Goal: Information Seeking & Learning: Learn about a topic

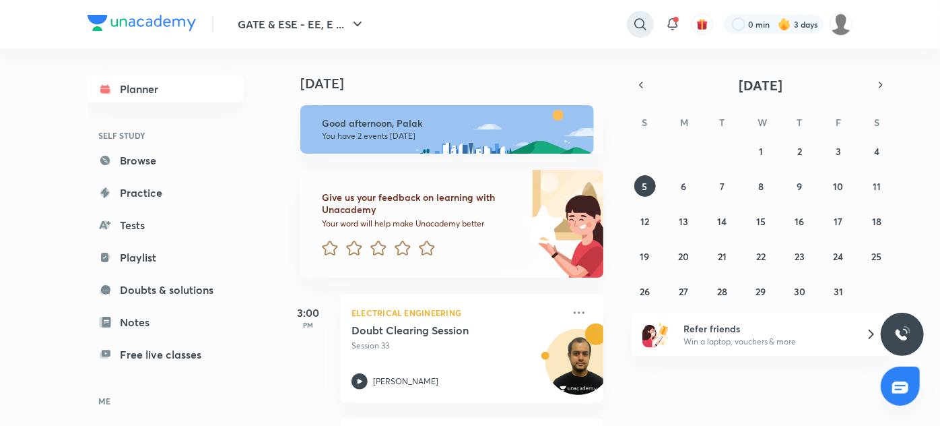
click at [637, 26] on icon at bounding box center [640, 24] width 16 height 16
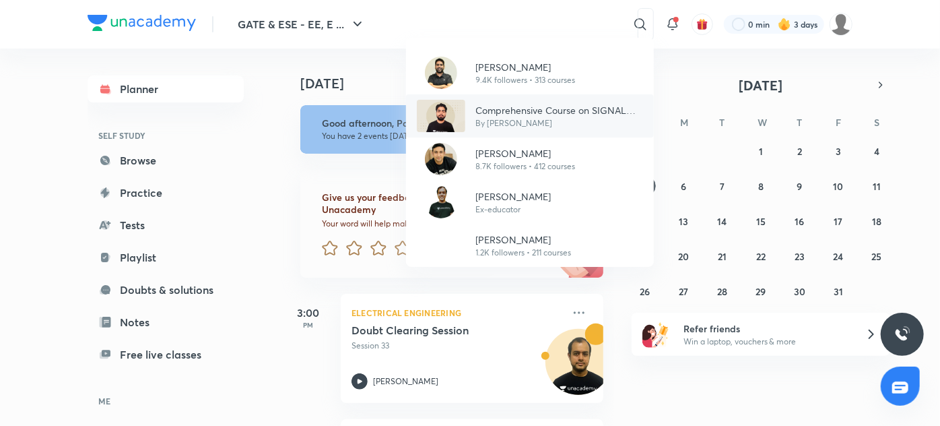
click at [491, 110] on p "Comprehensive Course on SIGNAL SYSTEM ECE/EE/IN" at bounding box center [559, 110] width 167 height 14
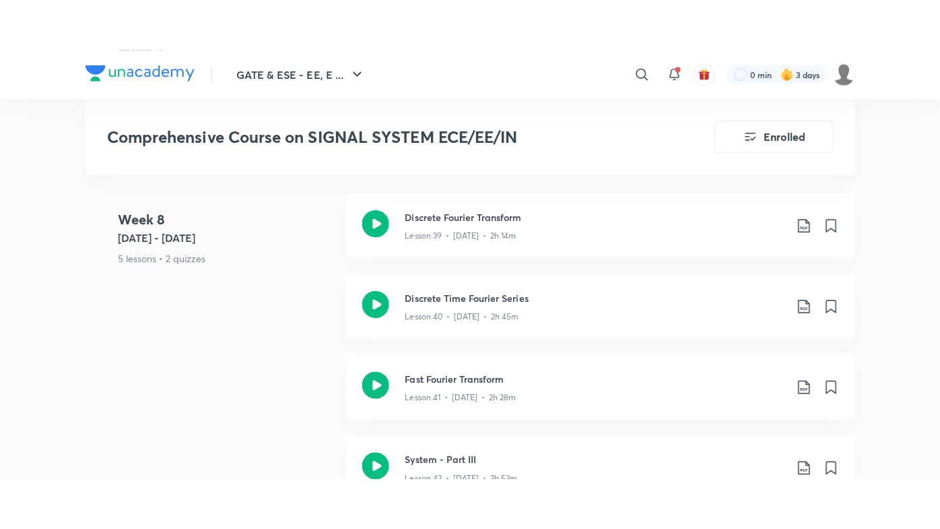
scroll to position [4614, 0]
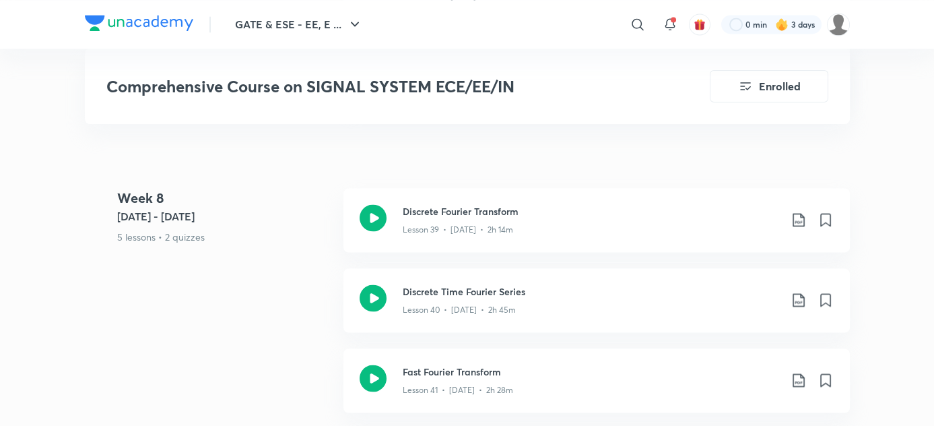
click at [494, 208] on h3 "Discrete Fourier Transform" at bounding box center [591, 211] width 377 height 14
